Goal: Task Accomplishment & Management: Use online tool/utility

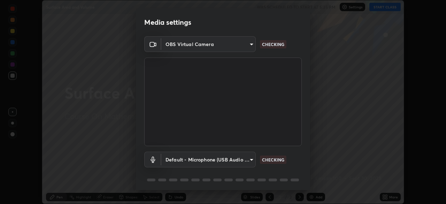
scroll to position [25, 0]
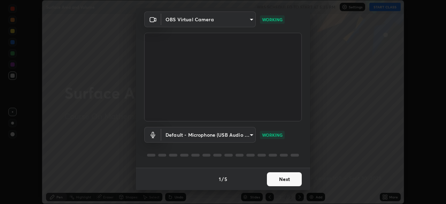
click at [277, 178] on button "Next" at bounding box center [284, 179] width 35 height 14
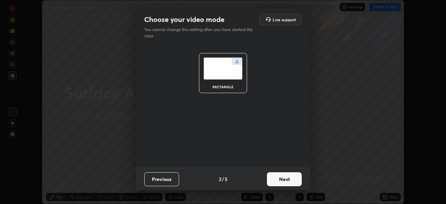
scroll to position [0, 0]
click at [278, 179] on button "Next" at bounding box center [284, 179] width 35 height 14
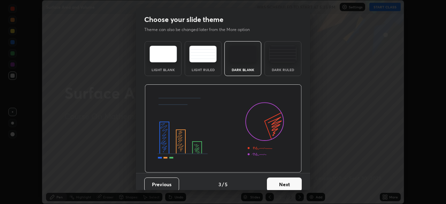
click at [278, 180] on button "Next" at bounding box center [284, 185] width 35 height 14
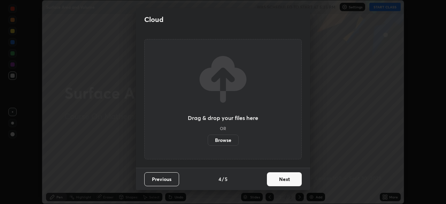
click at [278, 179] on button "Next" at bounding box center [284, 179] width 35 height 14
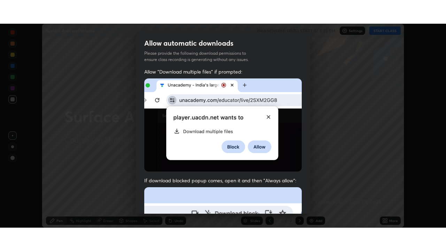
scroll to position [167, 0]
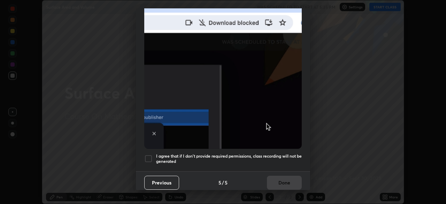
click at [148, 154] on div at bounding box center [148, 158] width 8 height 8
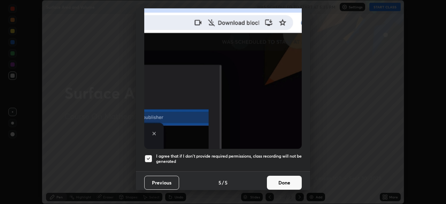
click at [271, 179] on button "Done" at bounding box center [284, 183] width 35 height 14
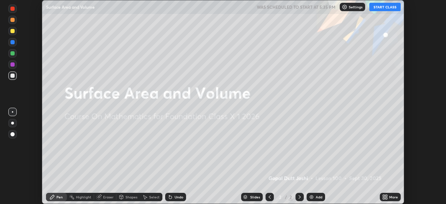
click at [312, 197] on img at bounding box center [312, 197] width 6 height 6
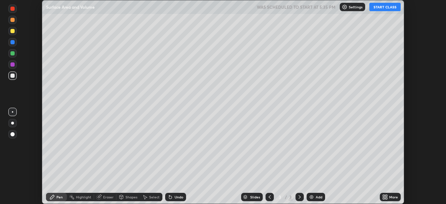
click at [378, 7] on button "START CLASS" at bounding box center [385, 7] width 31 height 8
click at [310, 197] on img at bounding box center [312, 197] width 6 height 6
click at [311, 197] on img at bounding box center [312, 197] width 6 height 6
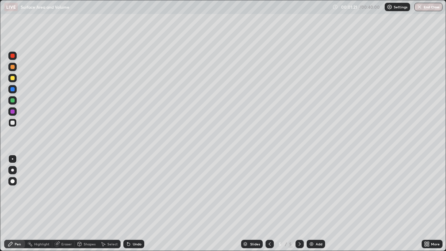
scroll to position [251, 446]
click at [13, 77] on div at bounding box center [12, 78] width 4 height 4
click at [131, 204] on div "Undo" at bounding box center [133, 244] width 21 height 8
click at [130, 204] on icon at bounding box center [129, 244] width 6 height 6
click at [131, 204] on div "Undo" at bounding box center [133, 244] width 21 height 8
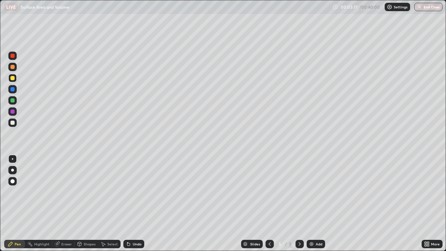
click at [12, 112] on div at bounding box center [12, 112] width 4 height 4
click at [13, 77] on div at bounding box center [12, 78] width 4 height 4
click at [311, 204] on img at bounding box center [312, 244] width 6 height 6
click at [312, 204] on img at bounding box center [312, 244] width 6 height 6
click at [310, 204] on img at bounding box center [312, 244] width 6 height 6
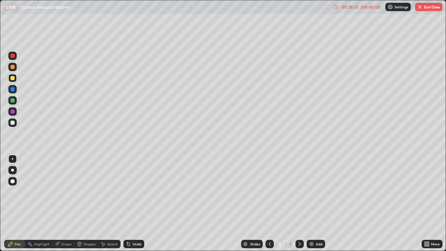
click at [312, 204] on img at bounding box center [312, 244] width 6 height 6
click at [269, 204] on icon at bounding box center [270, 244] width 6 height 6
click at [300, 204] on icon at bounding box center [300, 244] width 6 height 6
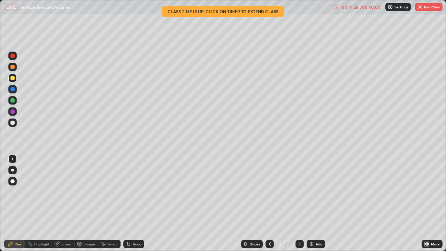
click at [428, 6] on button "End Class" at bounding box center [429, 7] width 28 height 8
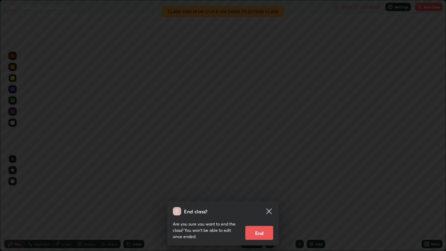
click at [262, 204] on button "End" at bounding box center [260, 233] width 28 height 14
